Goal: Transaction & Acquisition: Purchase product/service

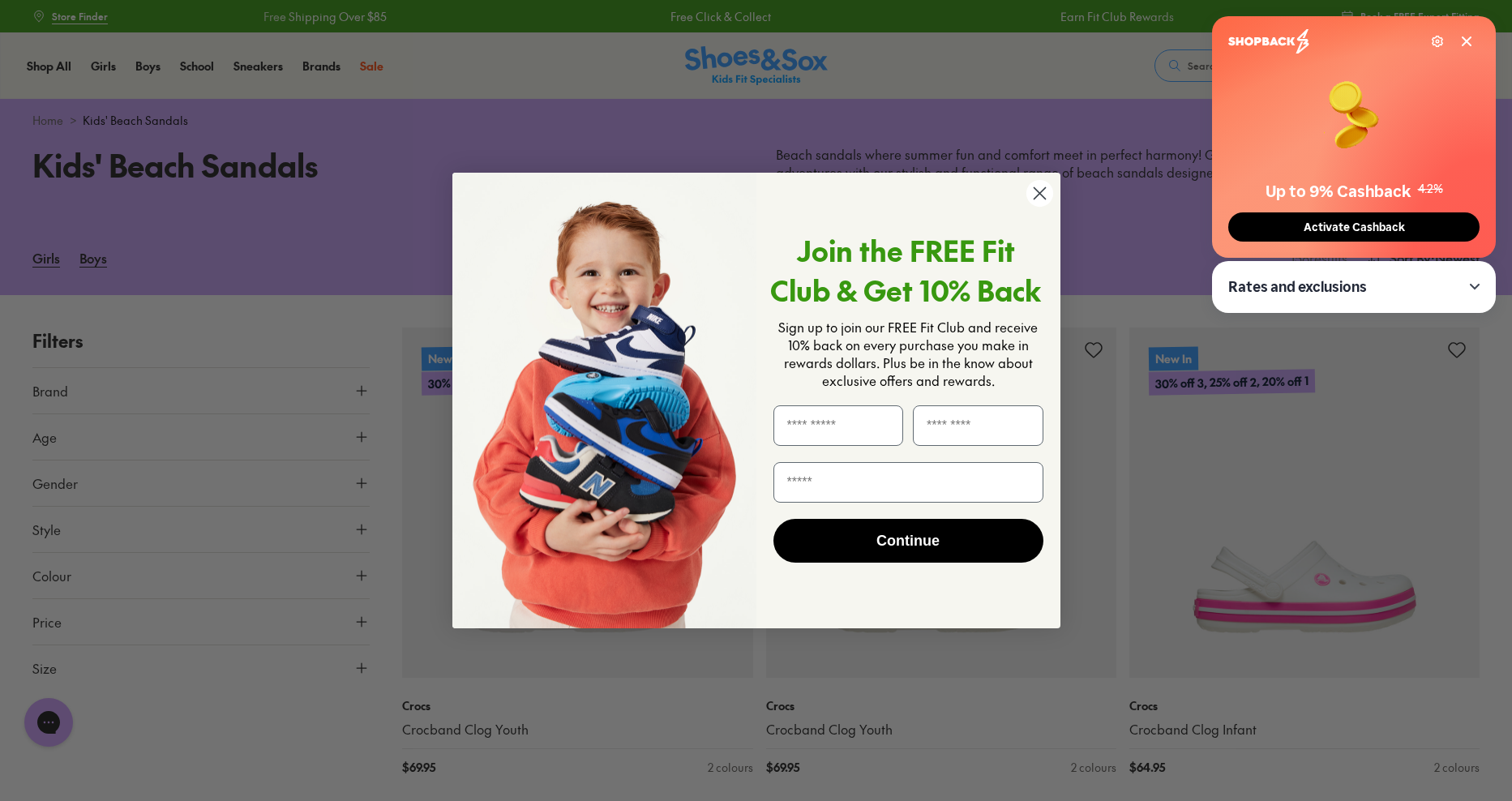
click at [1046, 190] on circle "Close dialog" at bounding box center [1038, 192] width 26 height 26
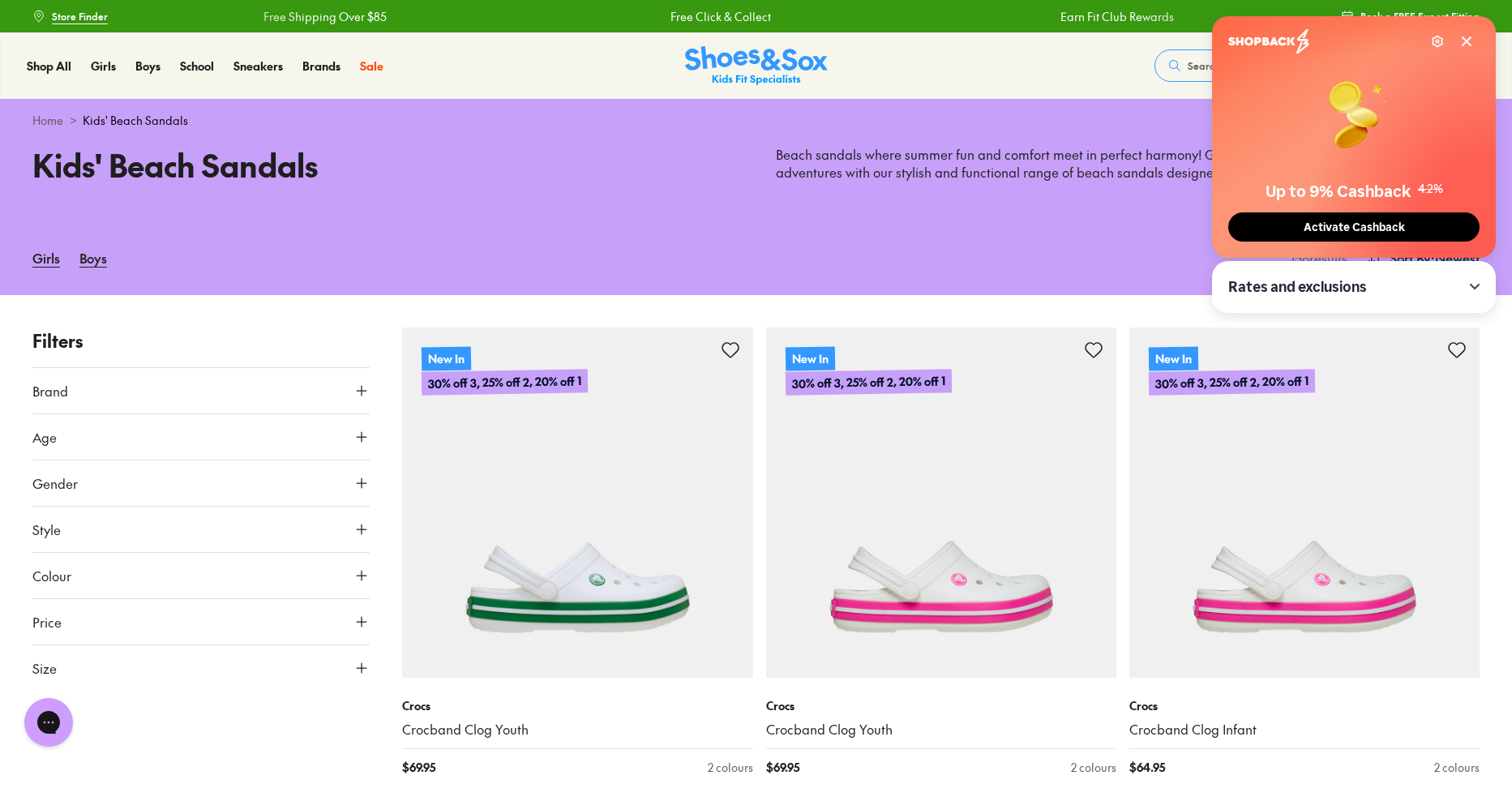
type input "***"
click at [1015, 77] on div "Shop All Shop All Shop All Up to 30% off New Arrivals Online Only Best Sellers …" at bounding box center [753, 65] width 1505 height 66
click at [1377, 221] on span "Activate Cashback" at bounding box center [1348, 228] width 111 height 14
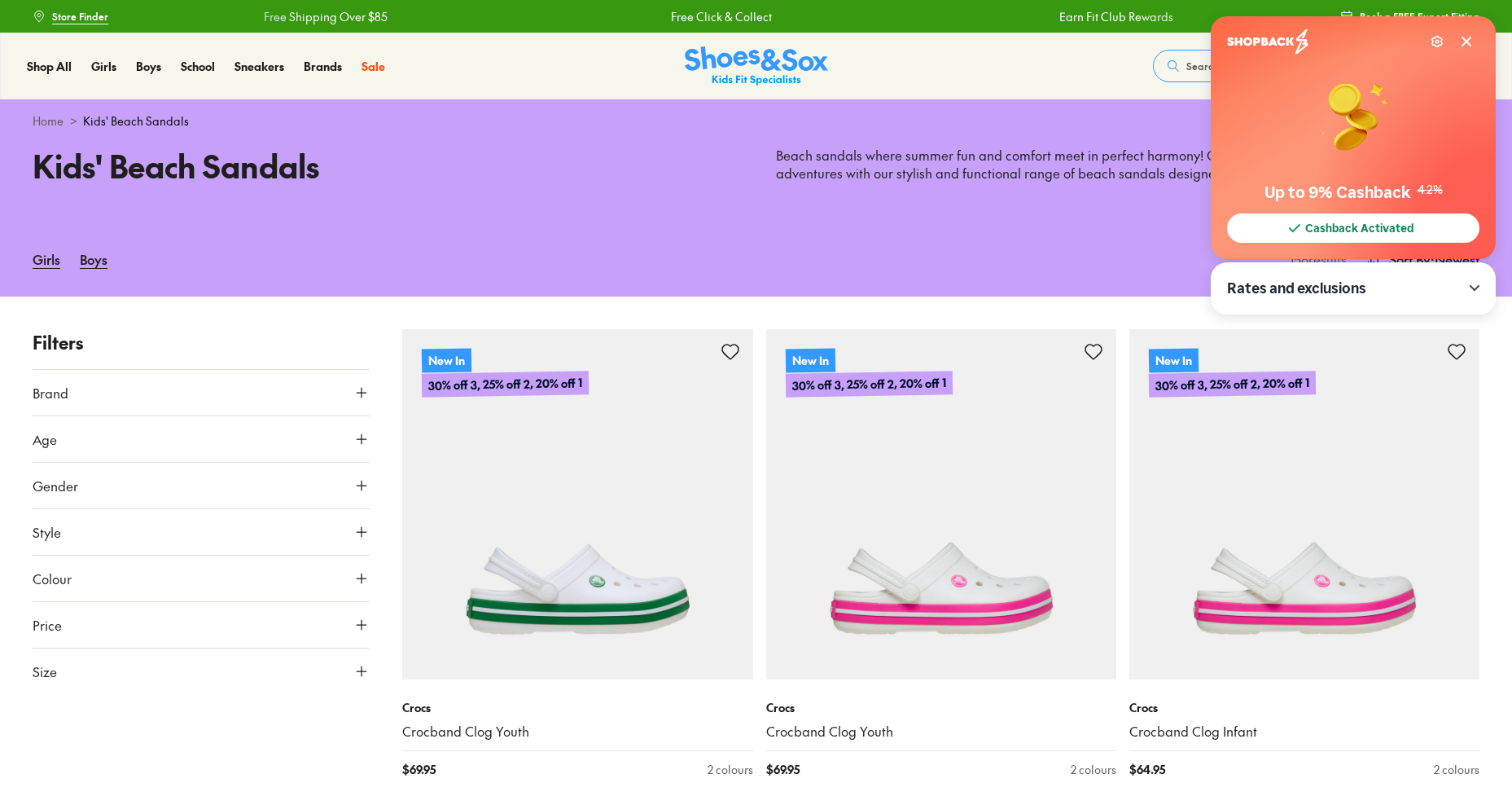
click at [1469, 45] on icon at bounding box center [1466, 41] width 13 height 13
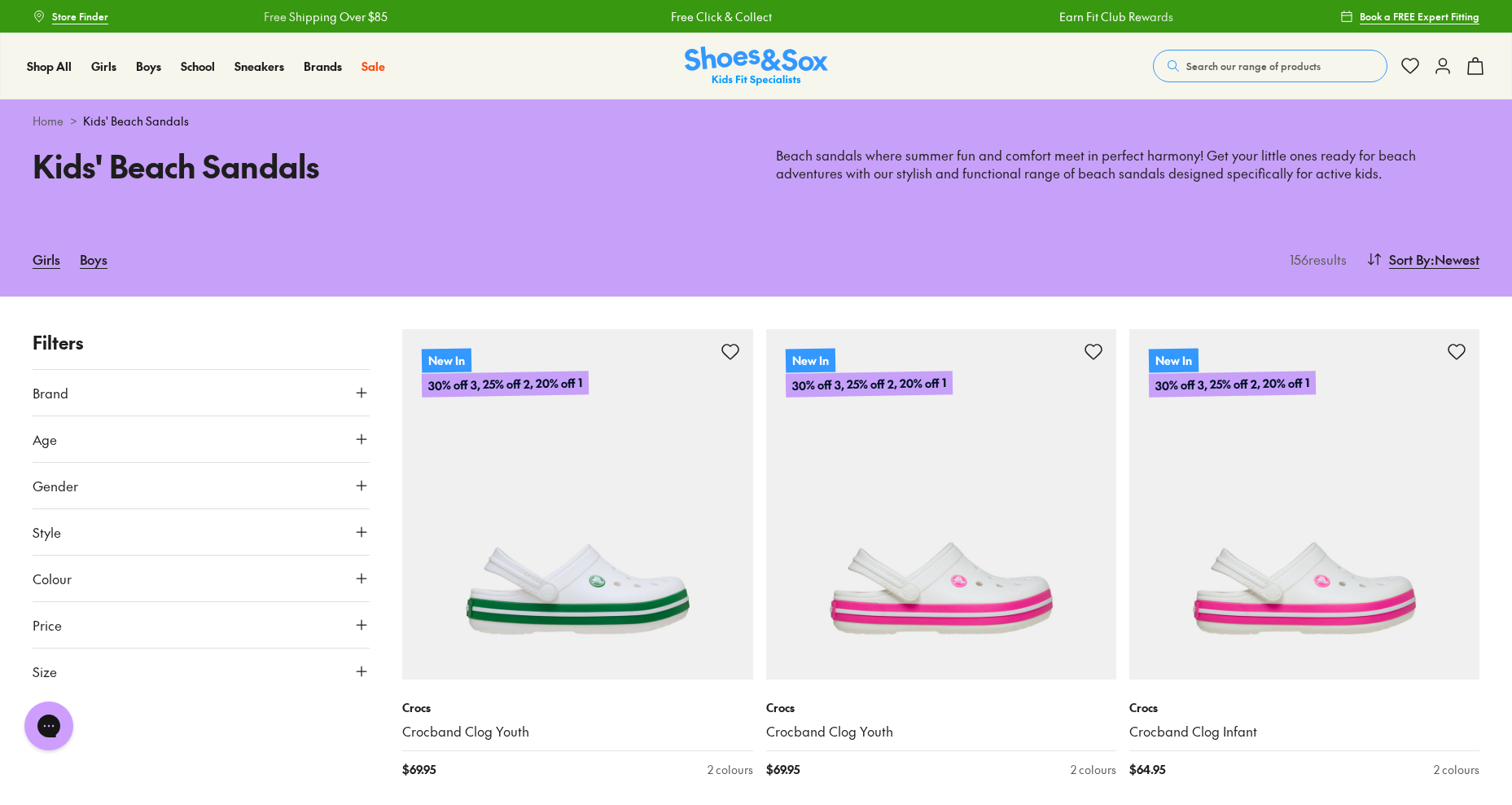
click at [1443, 65] on icon at bounding box center [1443, 66] width 20 height 20
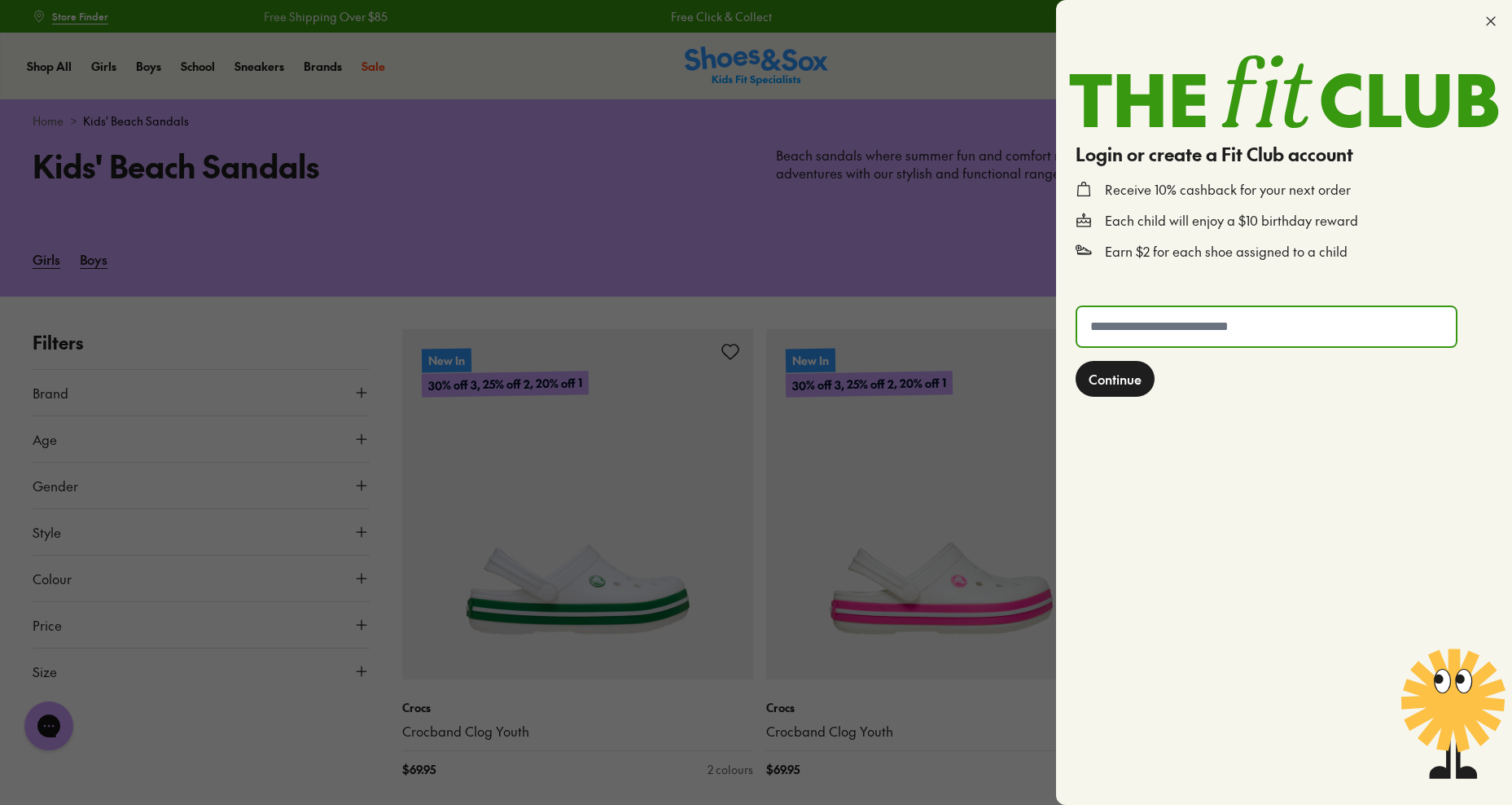
click at [1204, 321] on input "text" at bounding box center [1267, 327] width 379 height 39
type input "**********"
click at [1133, 372] on span "Continue" at bounding box center [1115, 379] width 53 height 20
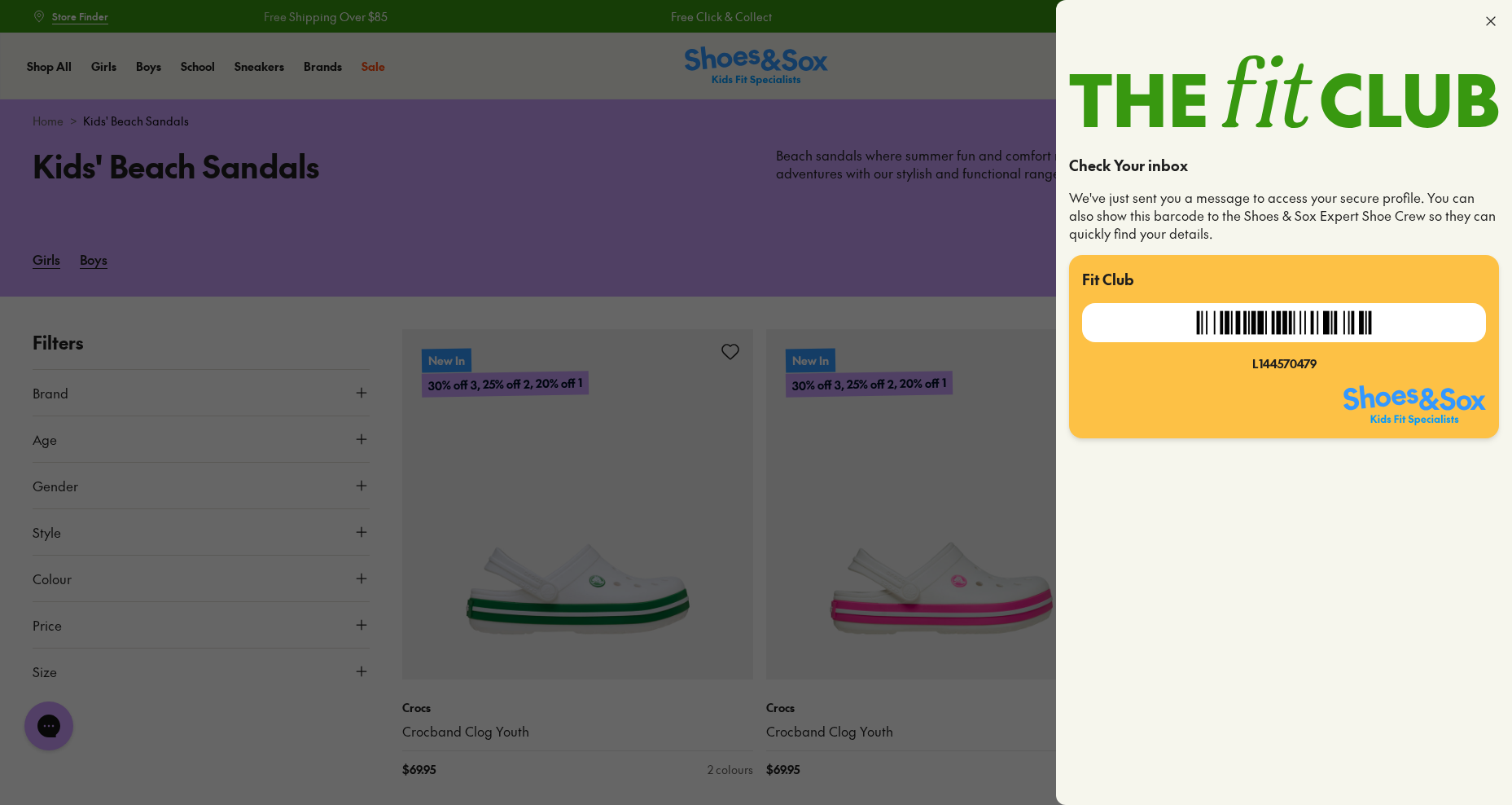
click at [697, 203] on div at bounding box center [756, 402] width 1512 height 805
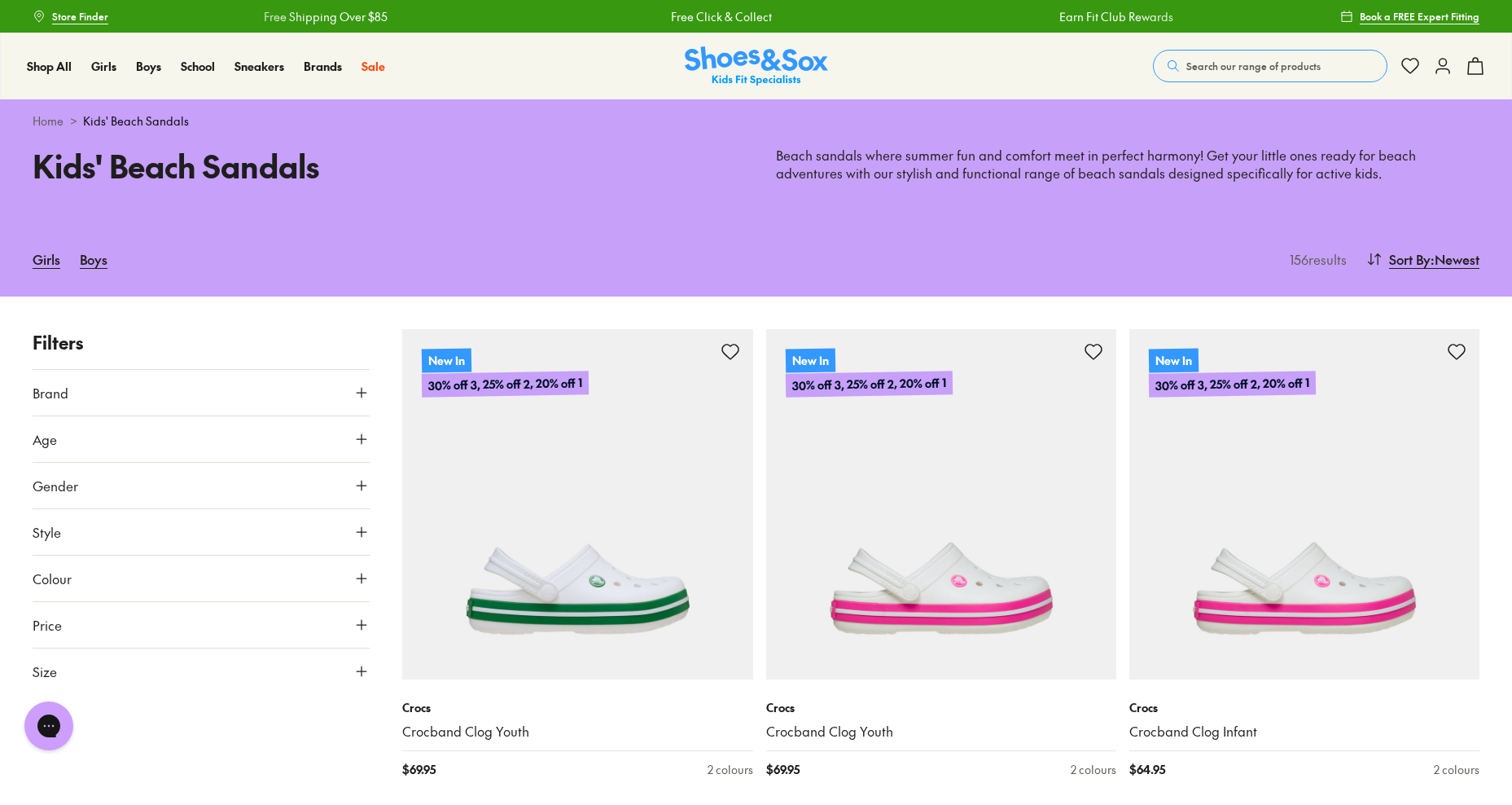
click at [1063, 291] on div "Girls Boys 156 results Sort By : Newest Sort Newest Name: A - Z Name: Z - A Pri…" at bounding box center [756, 259] width 1512 height 75
